Goal: Task Accomplishment & Management: Manage account settings

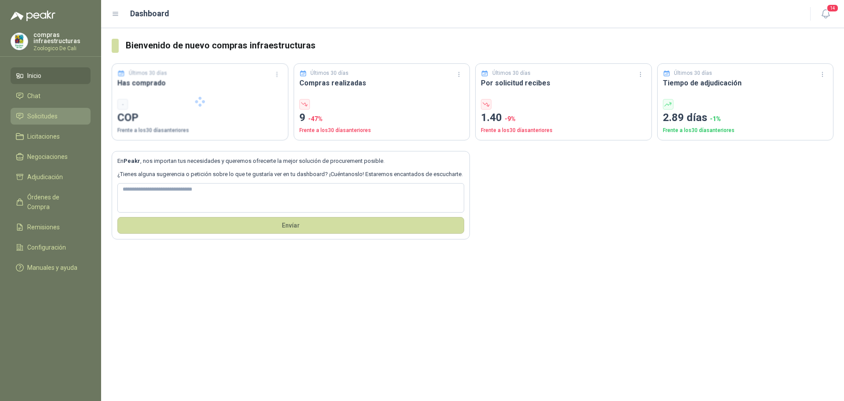
click at [41, 114] on span "Solicitudes" at bounding box center [42, 116] width 30 height 10
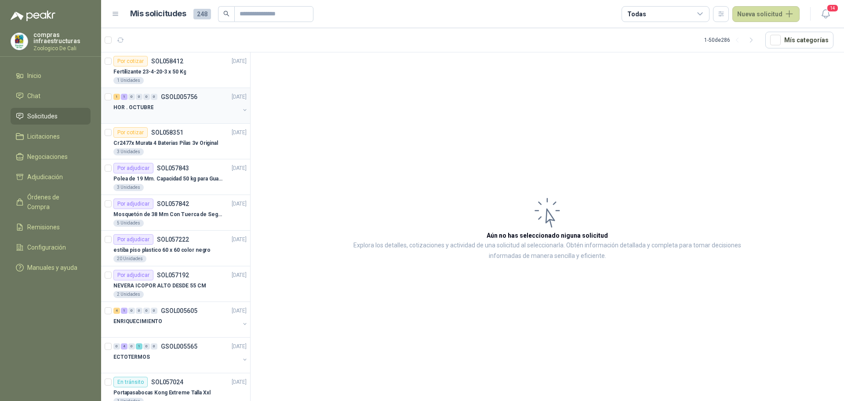
click at [223, 117] on div at bounding box center [176, 116] width 126 height 7
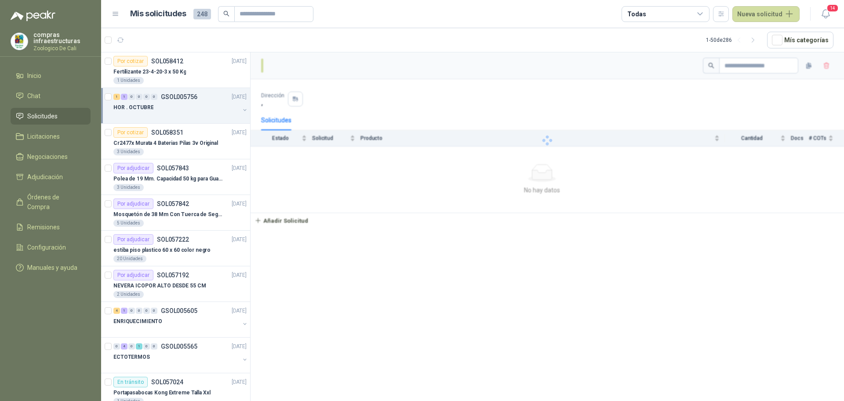
click at [217, 110] on div "HOR . OCTUBRE" at bounding box center [176, 107] width 126 height 11
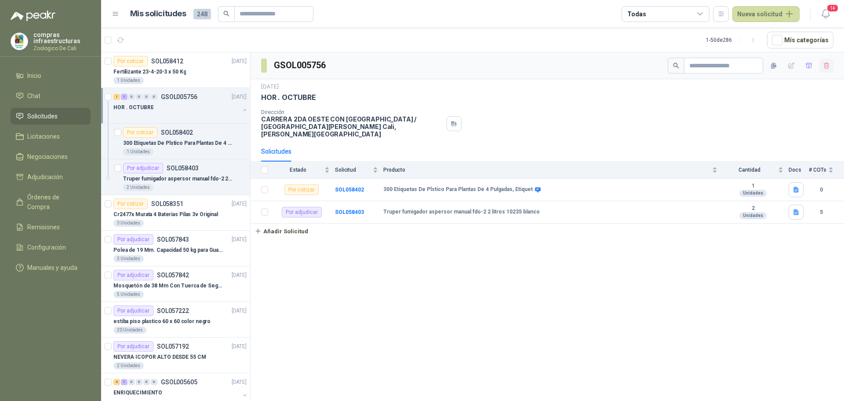
click at [829, 70] on button "button" at bounding box center [827, 65] width 14 height 14
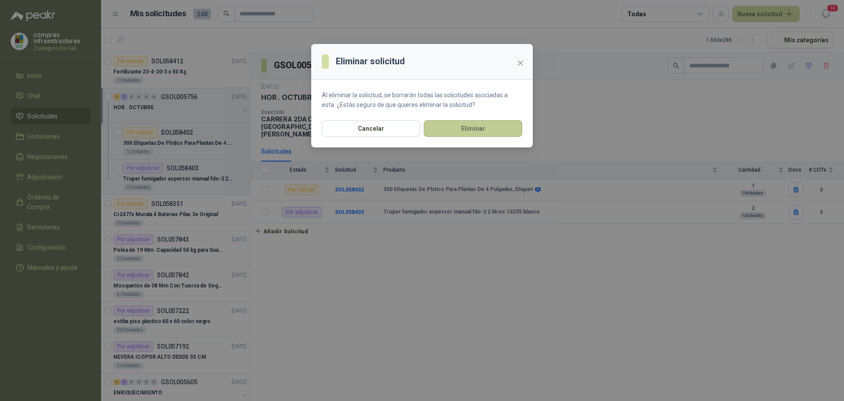
click at [503, 128] on button "Eliminar" at bounding box center [473, 128] width 98 height 17
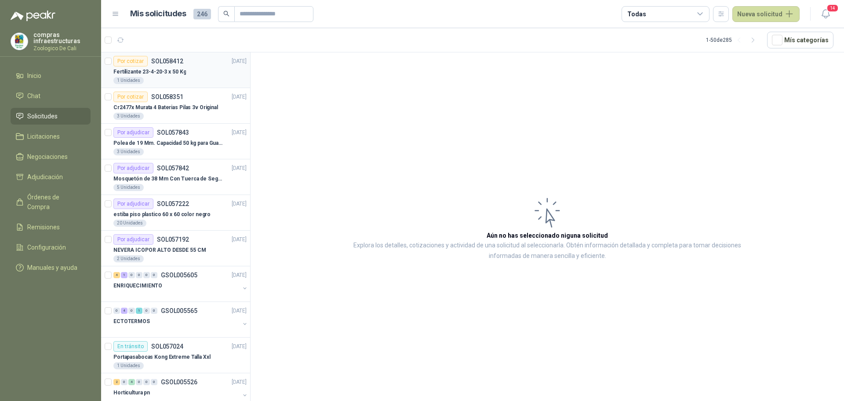
click at [154, 83] on div "1 Unidades" at bounding box center [179, 80] width 133 height 7
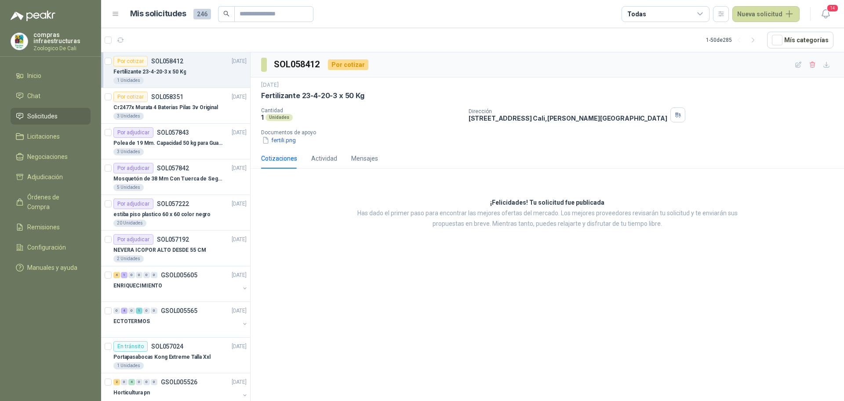
click at [157, 65] on div "Por cotizar SOL058412" at bounding box center [148, 61] width 70 height 11
click at [813, 62] on icon "button" at bounding box center [812, 64] width 7 height 7
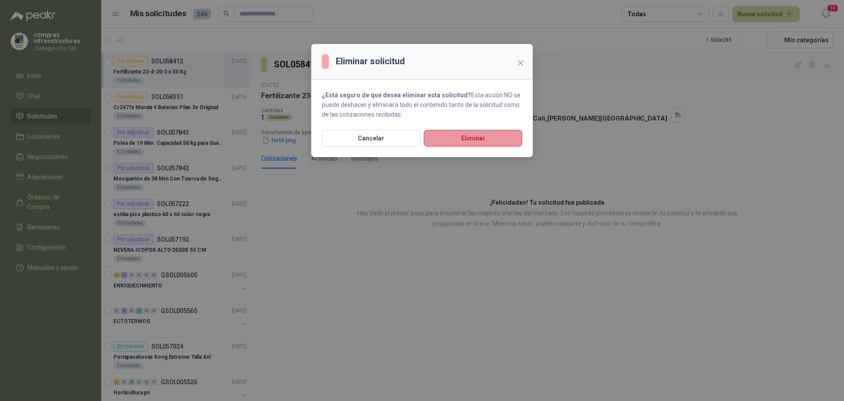
click at [463, 141] on button "Eliminar" at bounding box center [473, 138] width 98 height 17
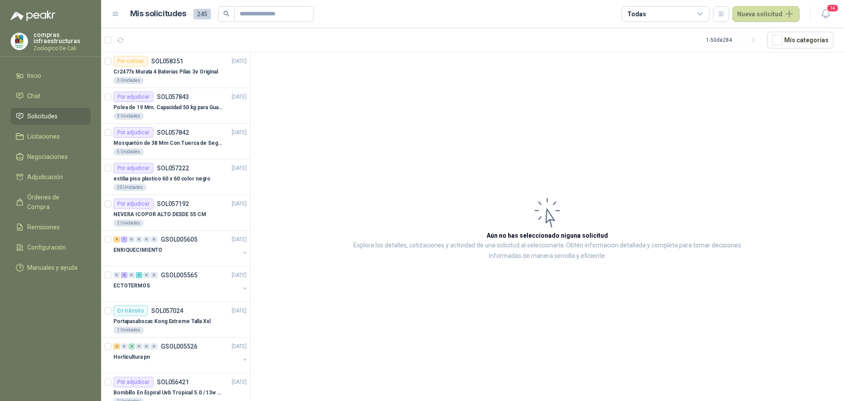
click at [69, 120] on li "Solicitudes" at bounding box center [50, 116] width 69 height 10
click at [48, 113] on span "Solicitudes" at bounding box center [42, 116] width 30 height 10
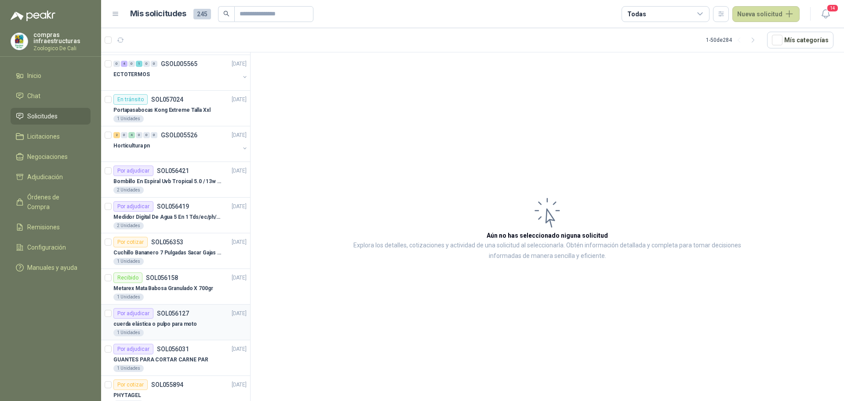
scroll to position [220, 0]
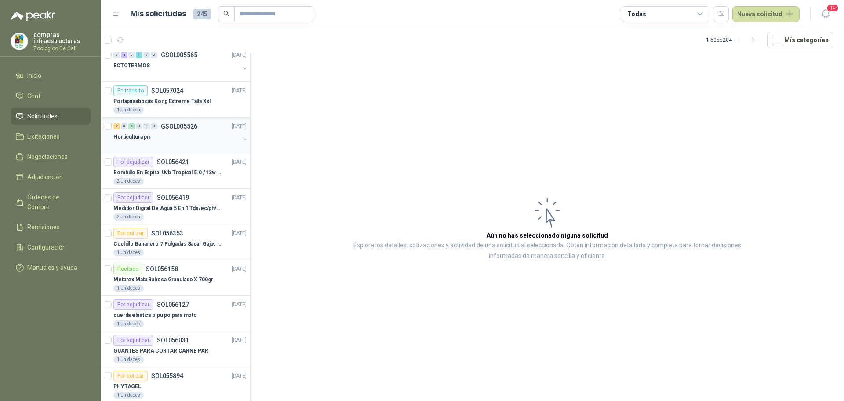
click at [169, 144] on div at bounding box center [176, 145] width 126 height 7
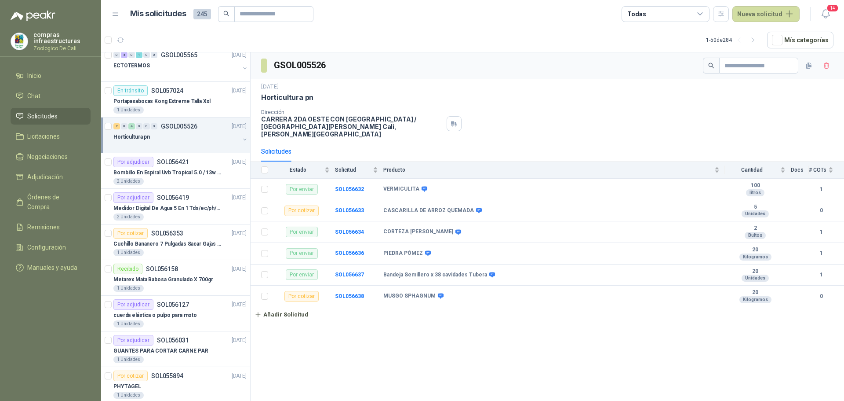
click at [46, 117] on span "Solicitudes" at bounding box center [42, 116] width 30 height 10
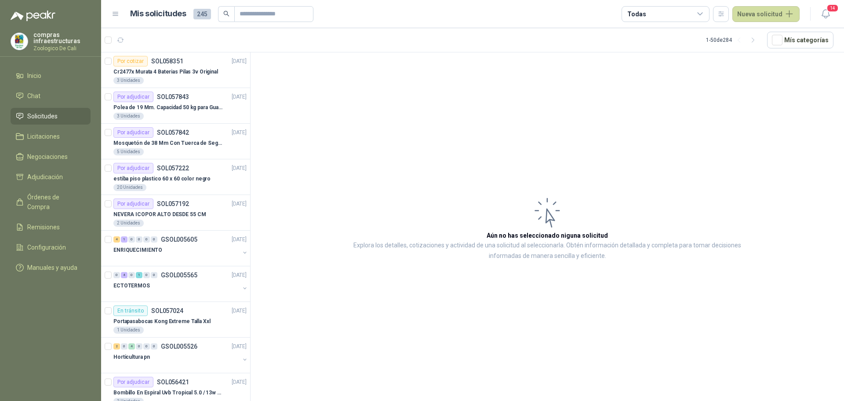
click at [44, 109] on link "Solicitudes" at bounding box center [51, 116] width 80 height 17
click at [62, 113] on li "Solicitudes" at bounding box center [50, 116] width 69 height 10
click at [171, 360] on div "Horticultura pn" at bounding box center [176, 356] width 126 height 11
